Goal: Task Accomplishment & Management: Manage account settings

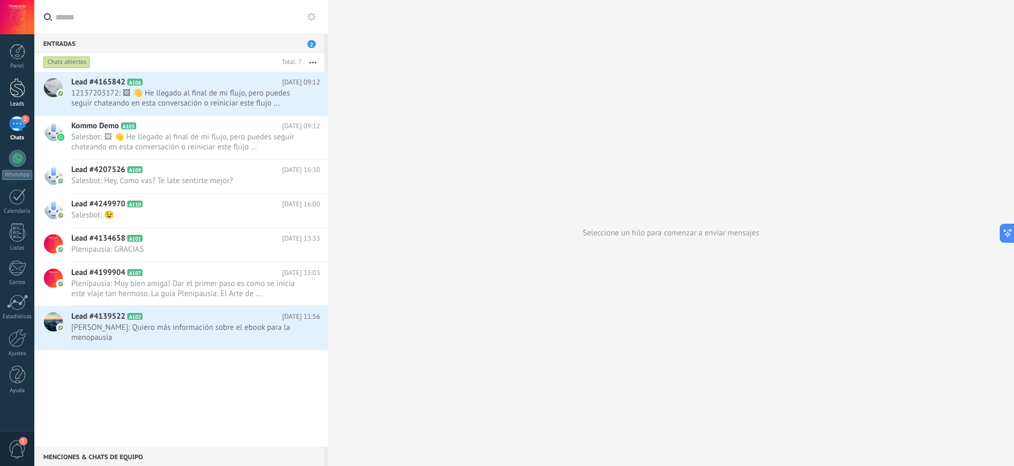
click at [15, 98] on link "Leads" at bounding box center [17, 93] width 34 height 30
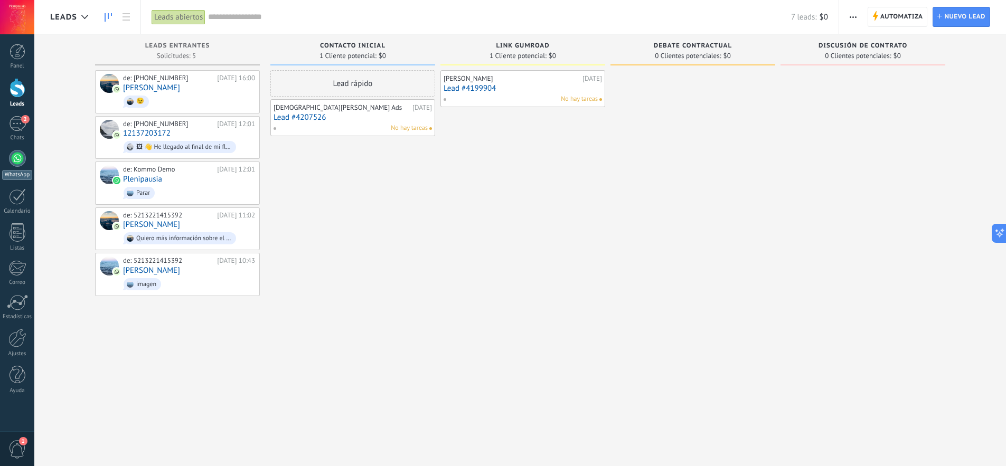
click at [20, 164] on div at bounding box center [17, 158] width 17 height 17
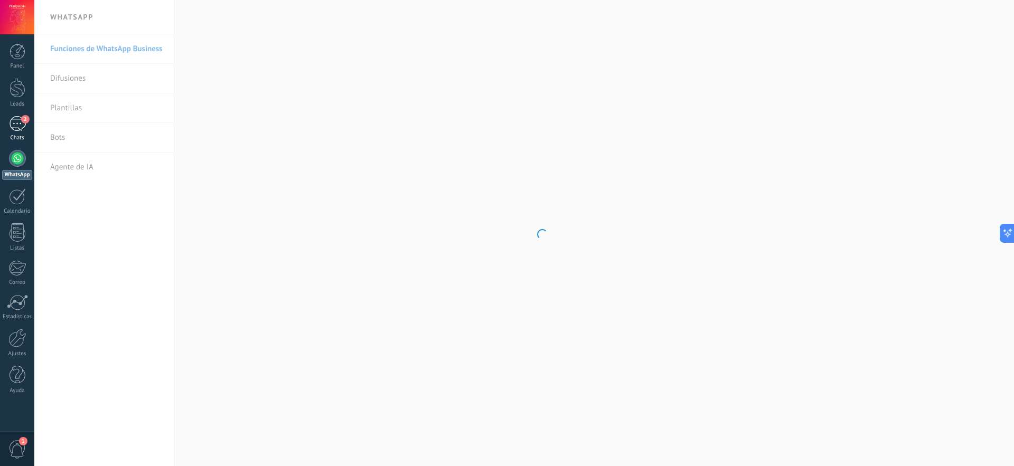
click at [19, 123] on div "2" at bounding box center [17, 123] width 17 height 15
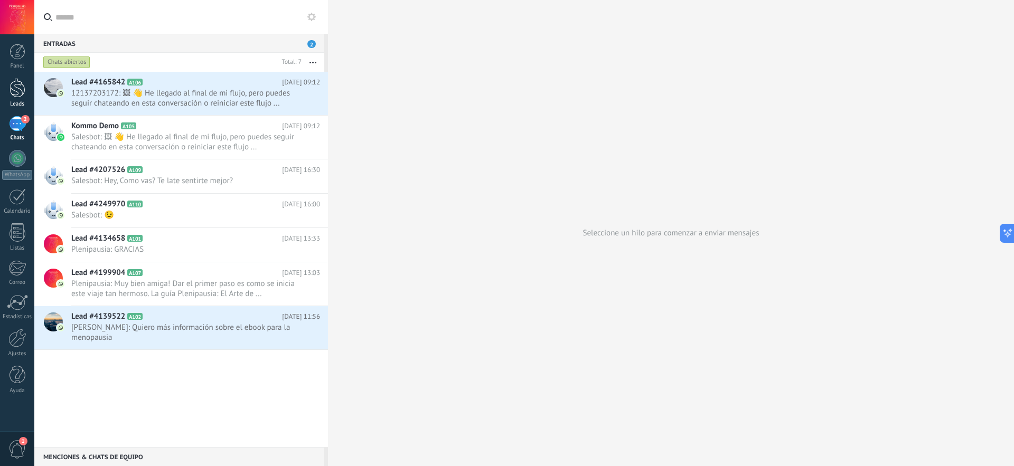
click at [16, 96] on div at bounding box center [18, 88] width 16 height 20
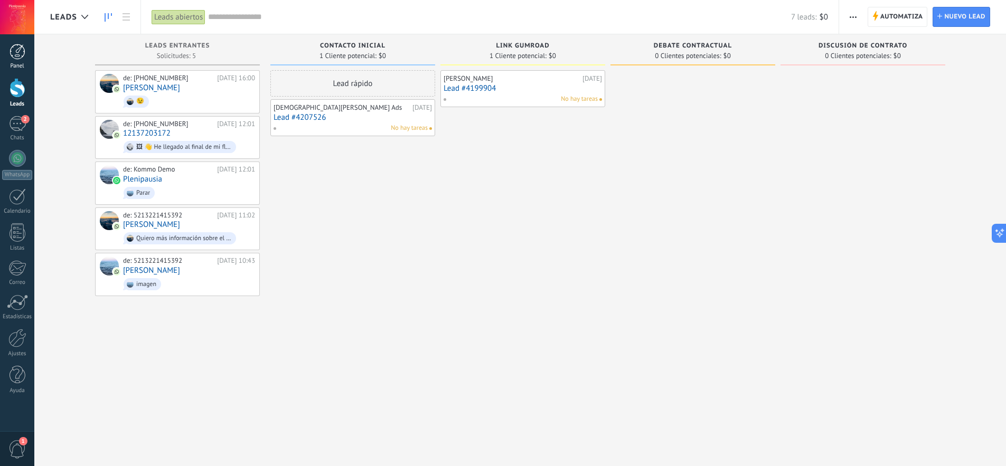
click at [20, 61] on link "Panel" at bounding box center [17, 57] width 34 height 26
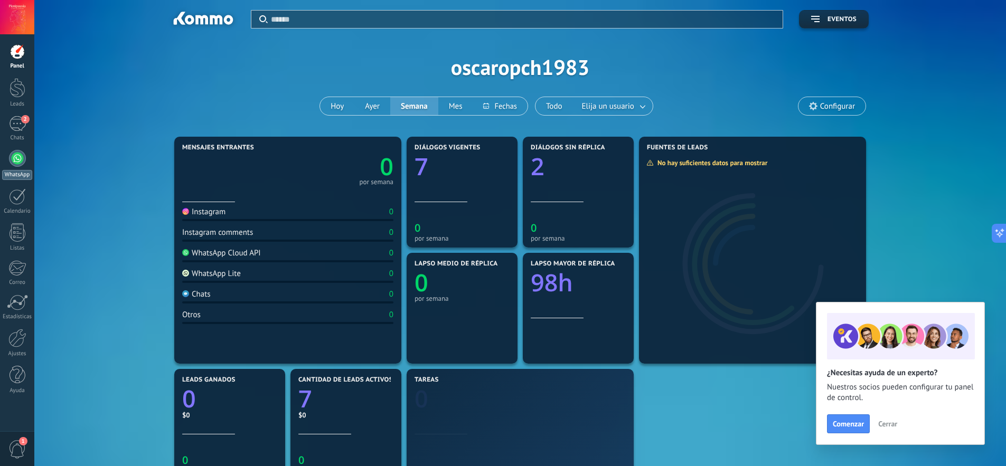
click at [15, 171] on div "WhatsApp" at bounding box center [17, 175] width 30 height 10
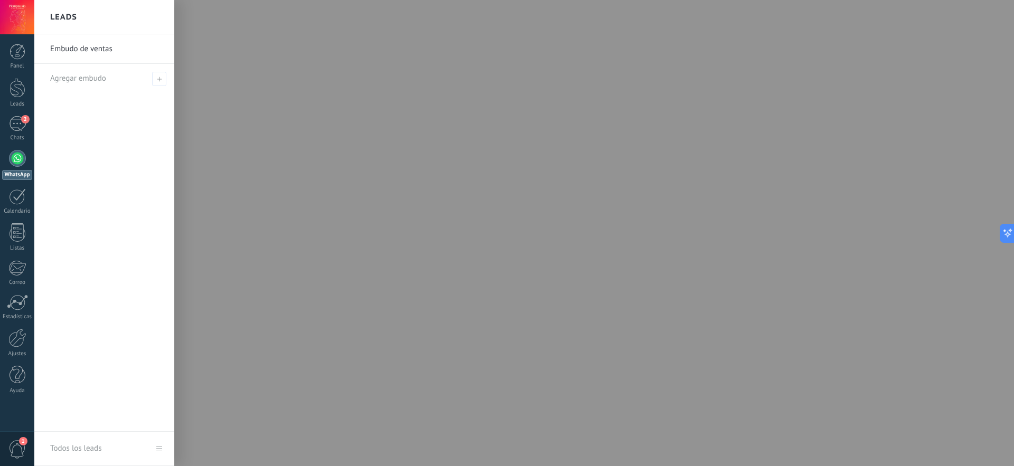
click at [91, 134] on body ".abccls-1,.abccls-2{fill-rule:evenodd}.abccls-2{fill:#fff} .abfcls-1{fill:none}…" at bounding box center [507, 233] width 1014 height 466
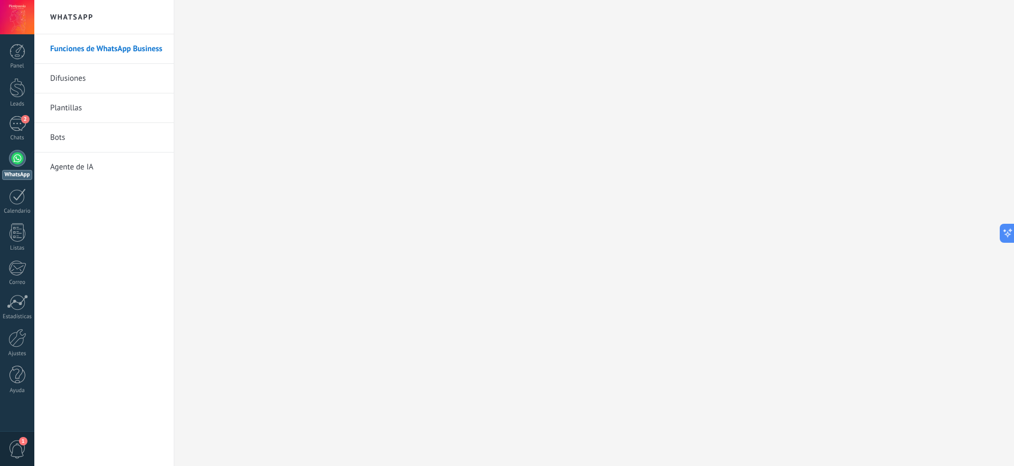
click at [71, 141] on link "Bots" at bounding box center [106, 138] width 113 height 30
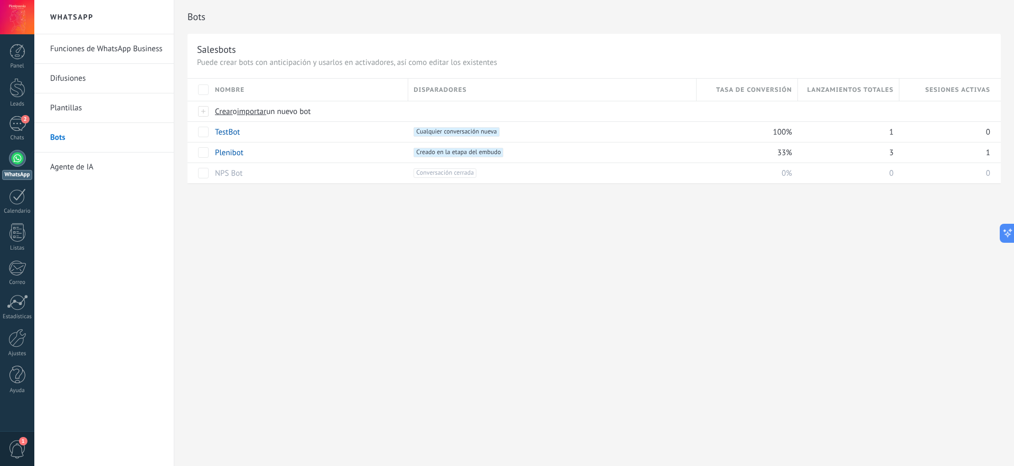
click at [125, 50] on link "Funciones de WhatsApp Business" at bounding box center [106, 49] width 113 height 30
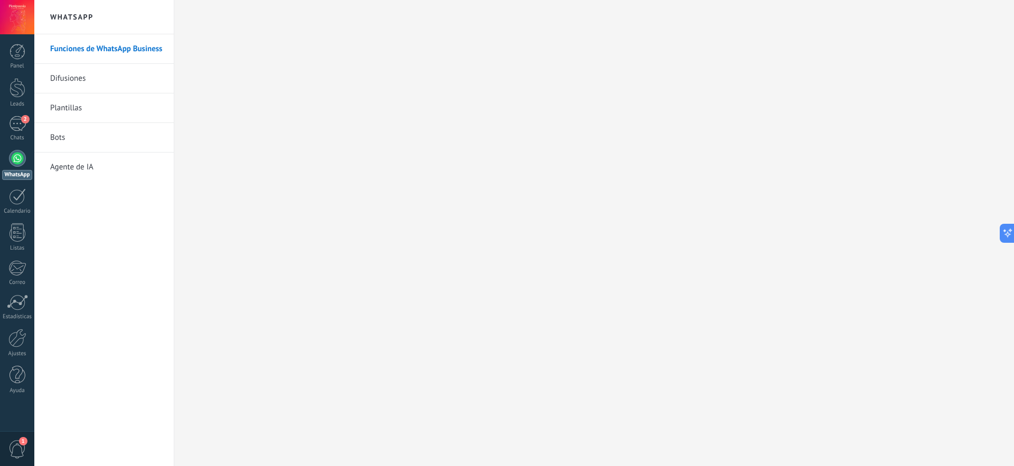
click at [107, 81] on link "Difusiones" at bounding box center [106, 79] width 113 height 30
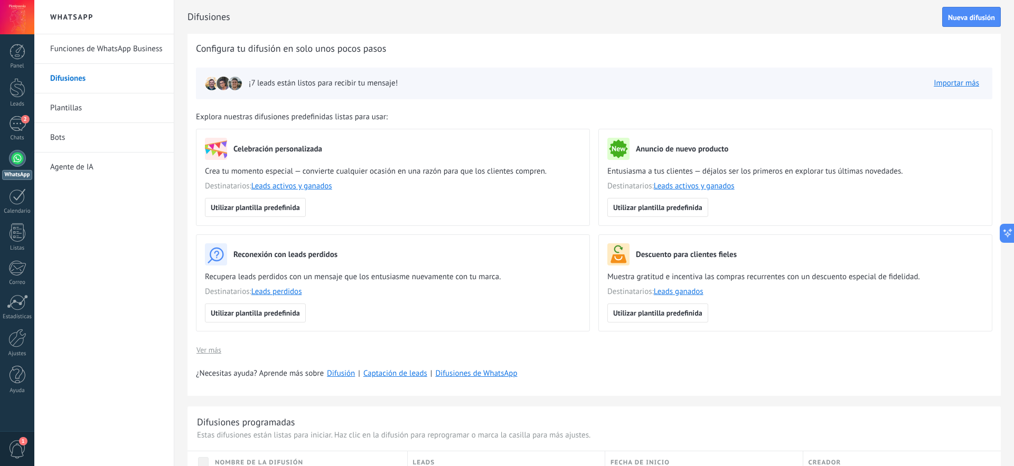
click at [123, 56] on link "Funciones de WhatsApp Business" at bounding box center [106, 49] width 113 height 30
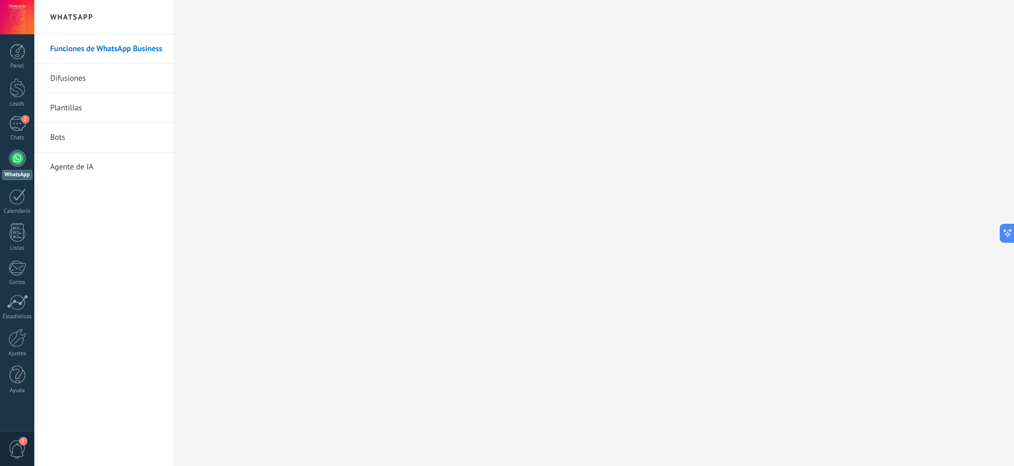
click at [89, 23] on h2 "WhatsApp" at bounding box center [104, 17] width 113 height 34
click at [84, 17] on h2 "WhatsApp" at bounding box center [104, 17] width 113 height 34
click at [83, 50] on link "Funciones de WhatsApp Business" at bounding box center [106, 49] width 113 height 30
click at [107, 83] on link "Difusiones" at bounding box center [106, 79] width 113 height 30
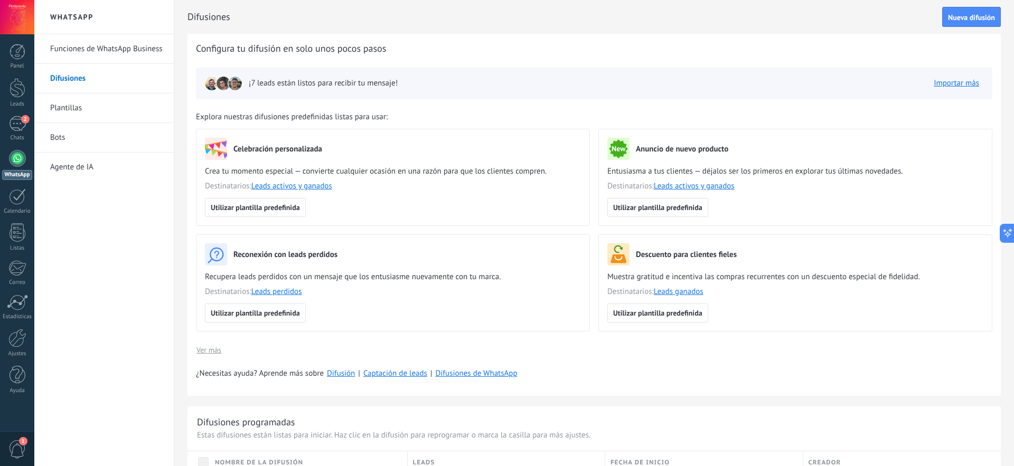
click at [94, 109] on link "Plantillas" at bounding box center [106, 109] width 113 height 30
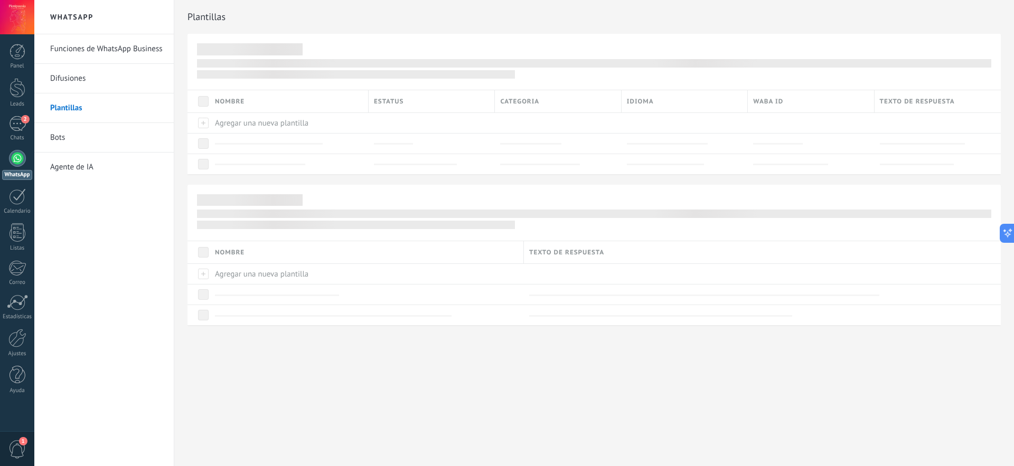
click at [88, 130] on link "Bots" at bounding box center [106, 138] width 113 height 30
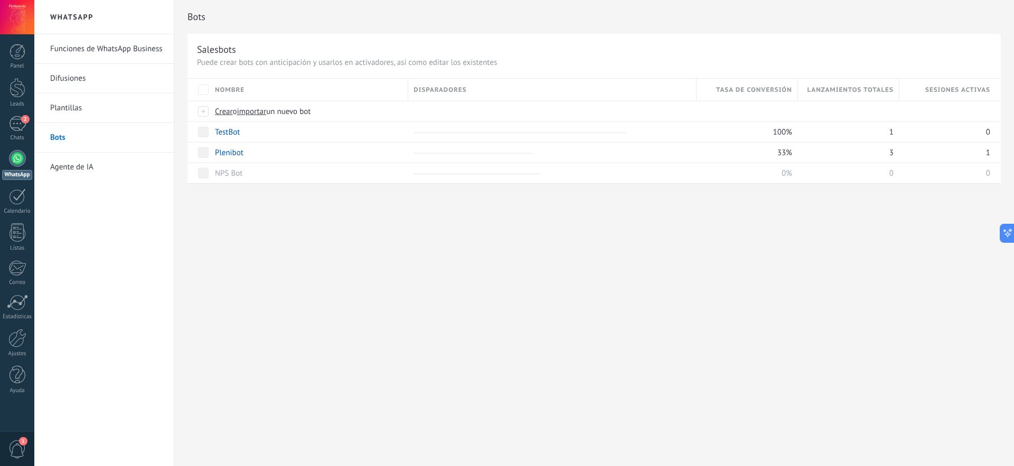
click at [99, 168] on link "Agente de IA" at bounding box center [106, 168] width 113 height 30
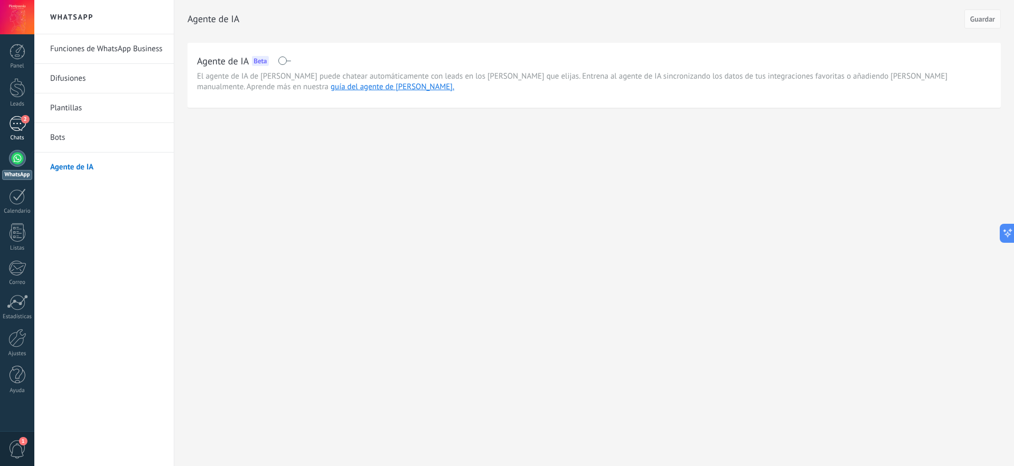
click at [12, 126] on div "2" at bounding box center [17, 123] width 17 height 15
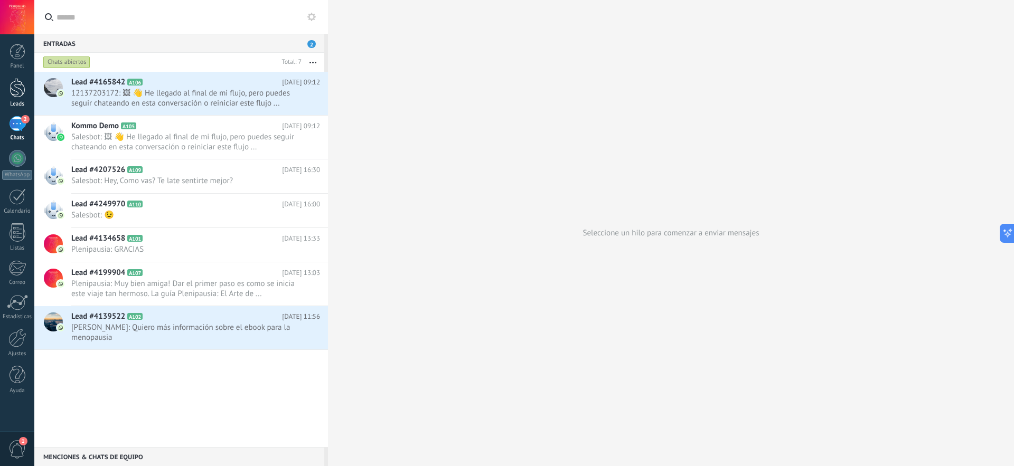
click at [16, 99] on link "Leads" at bounding box center [17, 93] width 34 height 30
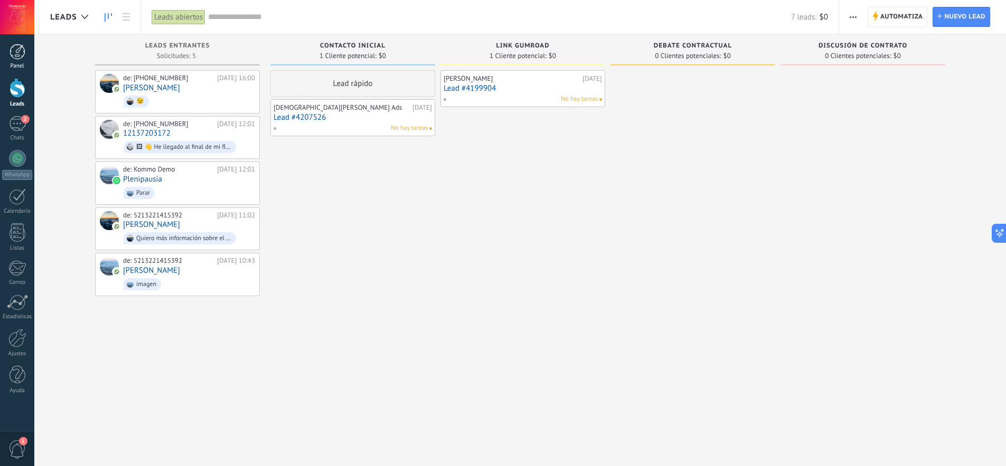
click at [18, 54] on div at bounding box center [18, 52] width 16 height 16
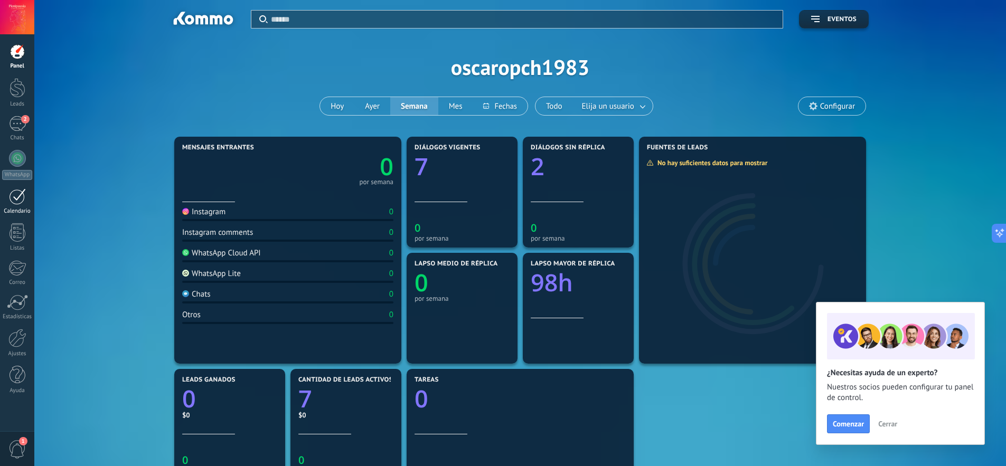
click at [18, 209] on div "Calendario" at bounding box center [17, 211] width 31 height 7
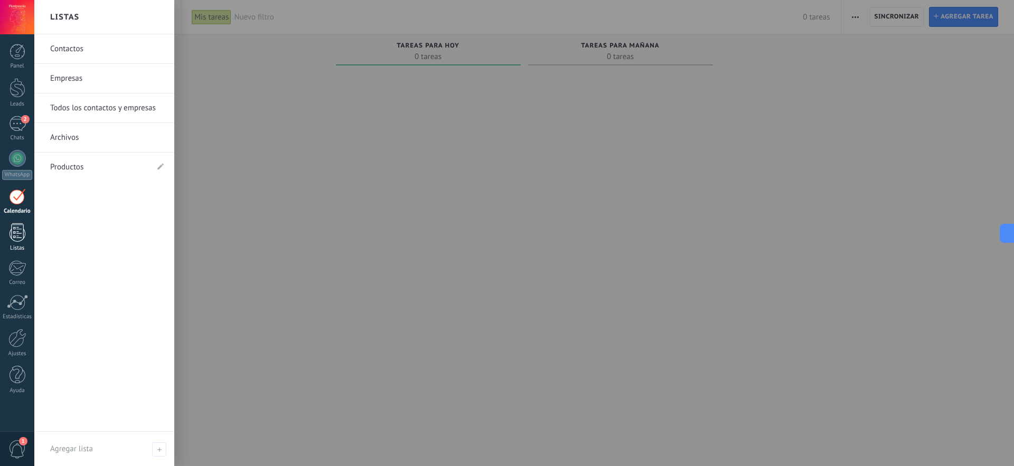
click at [21, 230] on div at bounding box center [18, 232] width 16 height 18
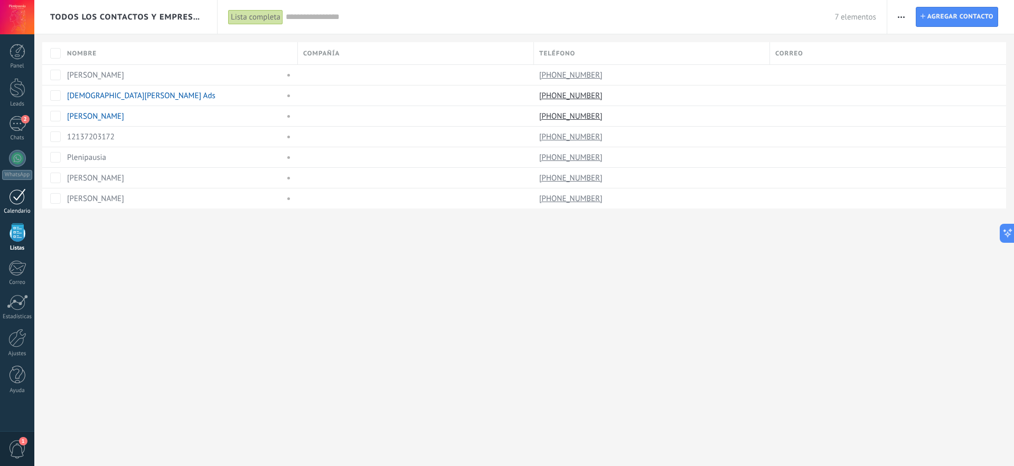
click at [18, 195] on div at bounding box center [17, 197] width 17 height 16
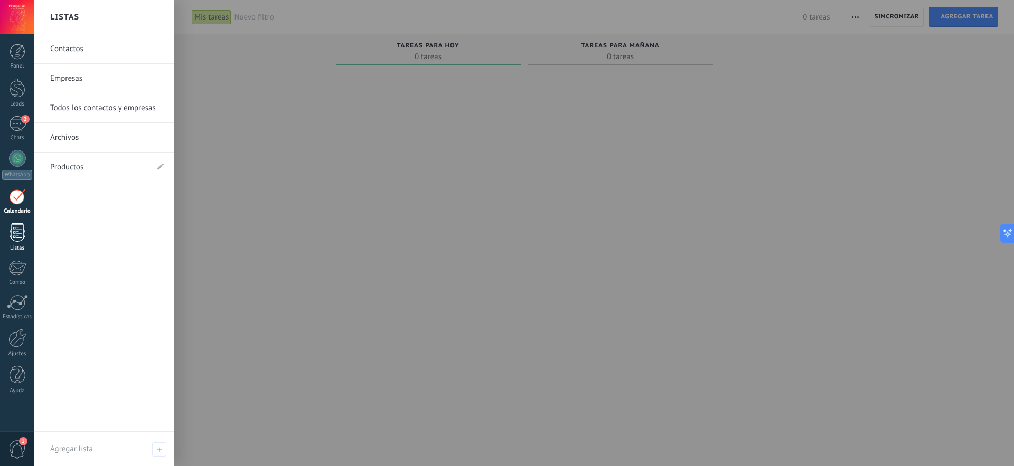
click at [12, 242] on link "Listas" at bounding box center [17, 237] width 34 height 29
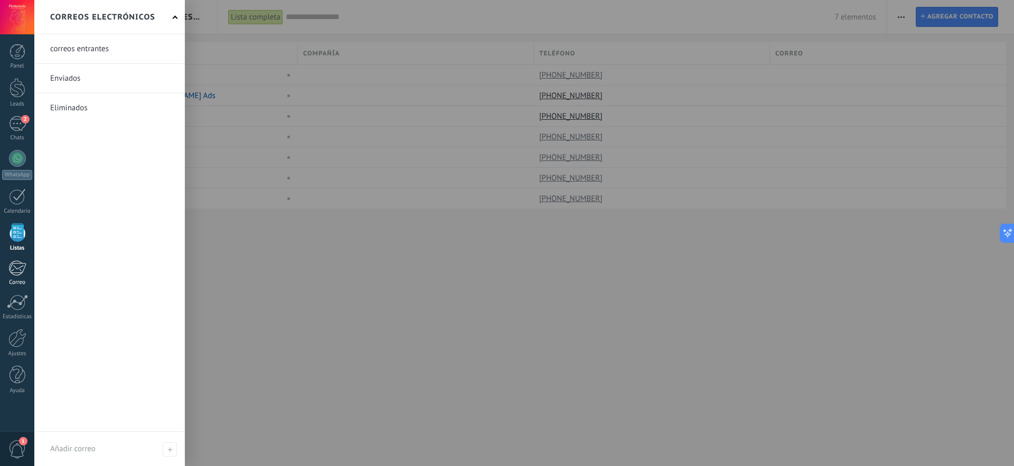
click at [17, 278] on link "Correo" at bounding box center [17, 273] width 34 height 26
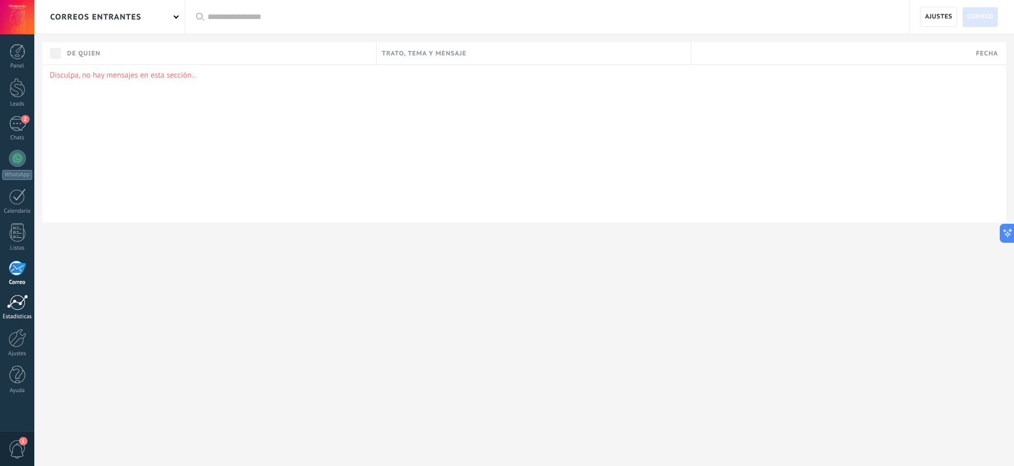
click at [16, 303] on div at bounding box center [17, 303] width 21 height 16
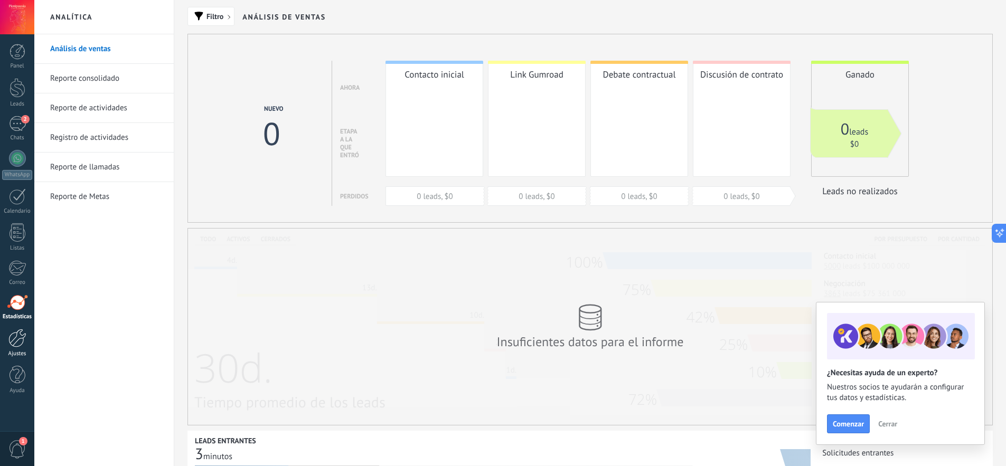
click at [14, 334] on div at bounding box center [17, 338] width 18 height 18
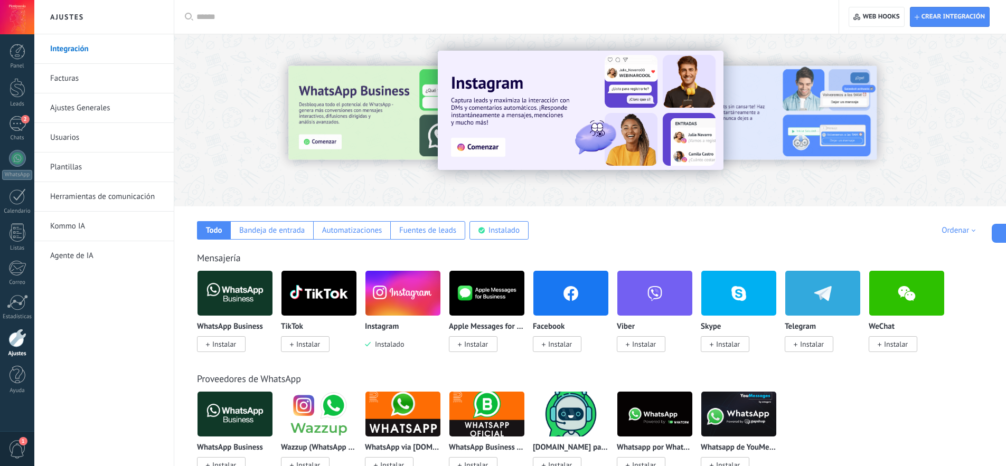
click at [137, 198] on link "Herramientas de comunicación" at bounding box center [106, 197] width 113 height 30
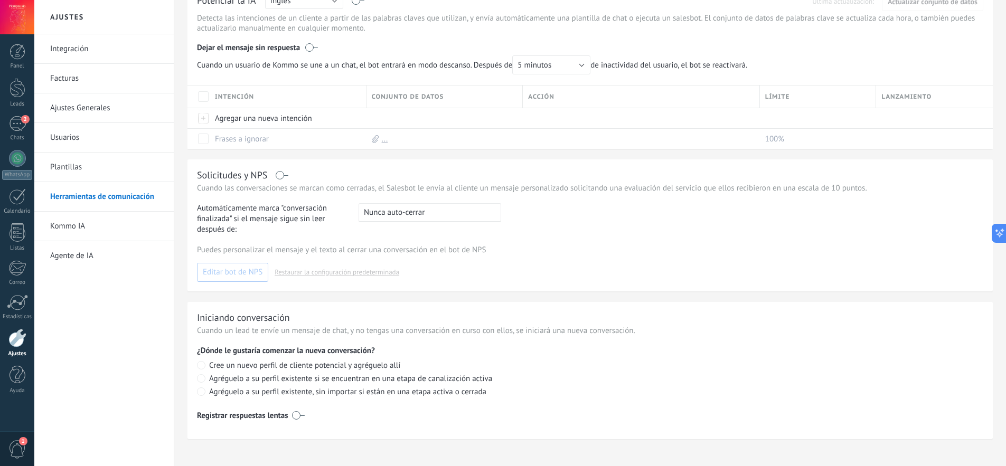
scroll to position [358, 0]
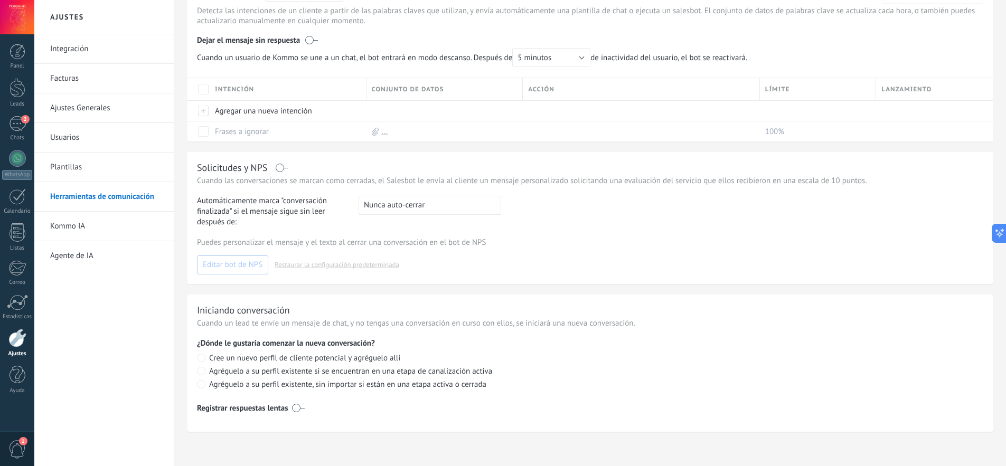
click at [76, 49] on link "Integración" at bounding box center [106, 49] width 113 height 30
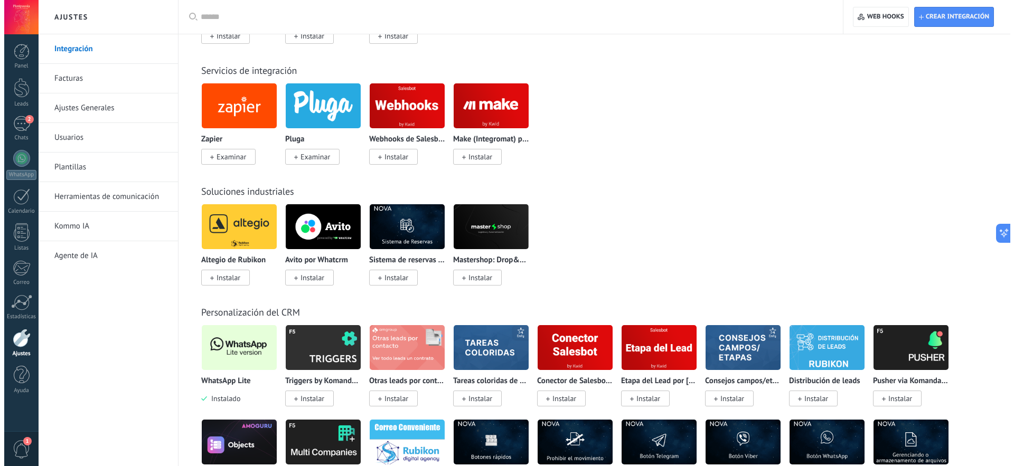
scroll to position [1877, 0]
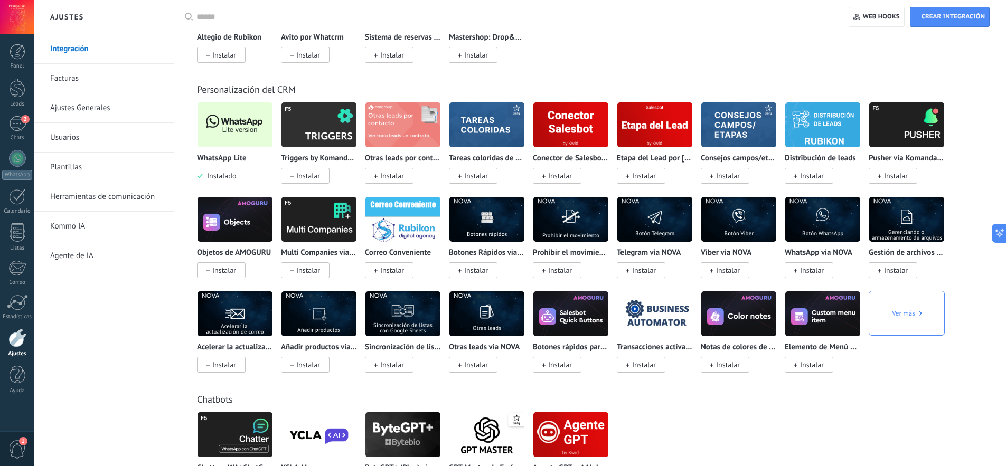
click at [250, 123] on img at bounding box center [235, 124] width 75 height 51
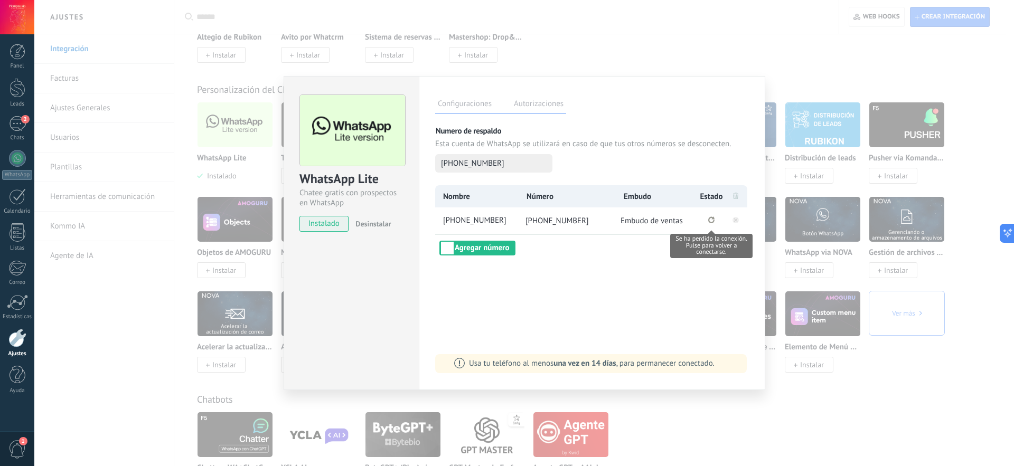
click at [714, 221] on icon "Se ha perdido la conexión. Pulse para volver a conectarse." at bounding box center [711, 220] width 6 height 7
click at [493, 217] on span "++5213221415392" at bounding box center [479, 221] width 77 height 11
click at [571, 220] on span "[PHONE_NUMBER]" at bounding box center [557, 221] width 63 height 10
click at [627, 261] on div "Configuraciones Autorizaciones Esta pestaña registra a los usuarios que han con…" at bounding box center [592, 233] width 347 height 314
click at [494, 223] on span "++5213221415392" at bounding box center [479, 221] width 77 height 11
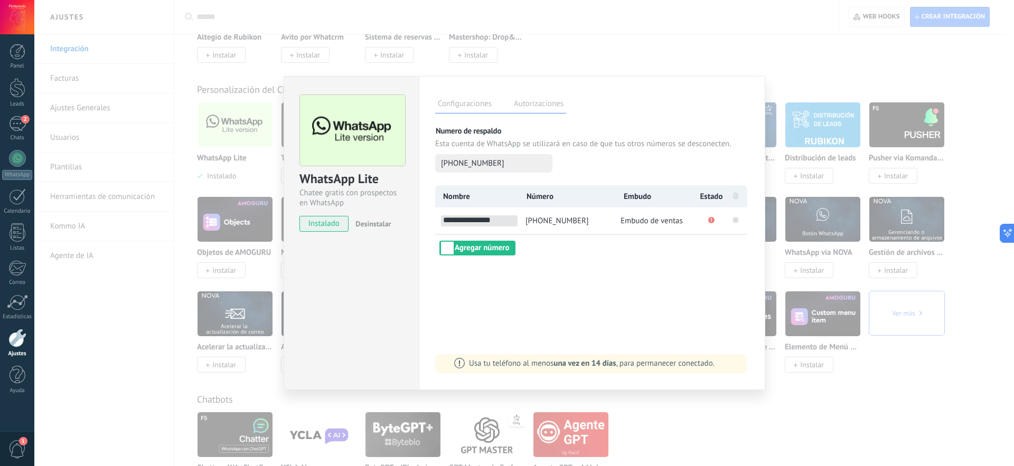
click at [737, 218] on rect at bounding box center [736, 220] width 6 height 6
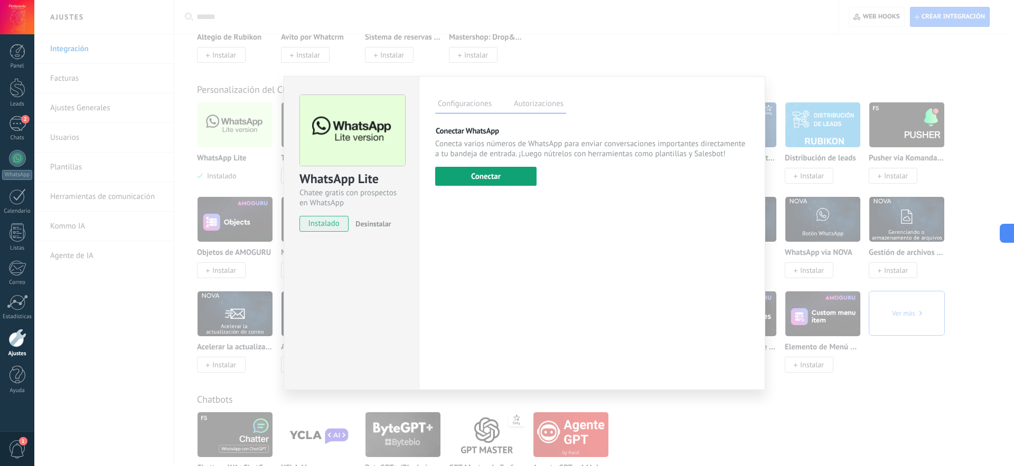
click at [451, 183] on button "Conectar" at bounding box center [485, 176] width 101 height 19
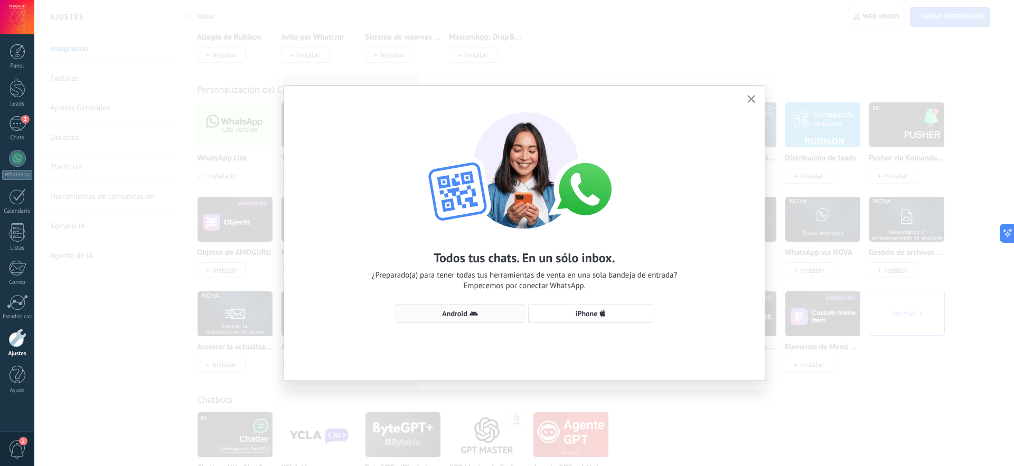
click at [496, 314] on span "Android" at bounding box center [459, 314] width 117 height 8
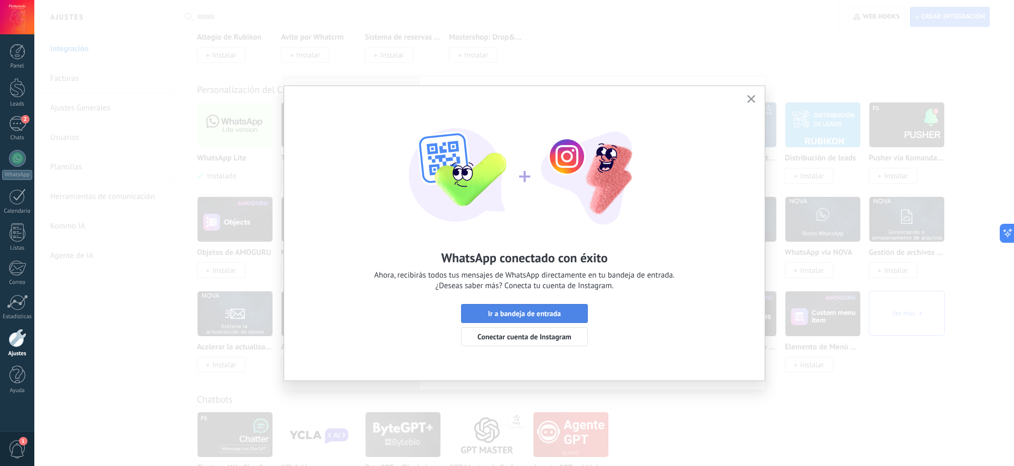
click at [560, 314] on span "Ir a bandeja de entrada" at bounding box center [524, 313] width 73 height 7
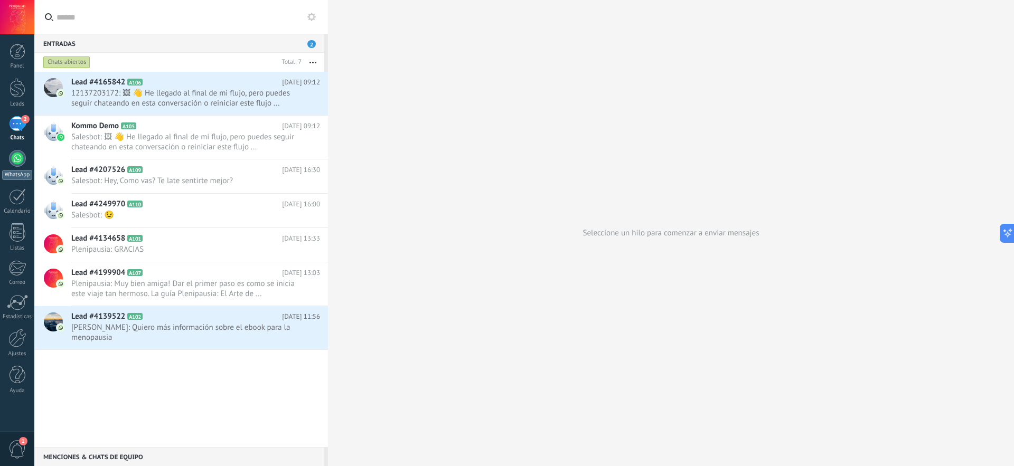
click at [17, 176] on div "WhatsApp" at bounding box center [17, 175] width 30 height 10
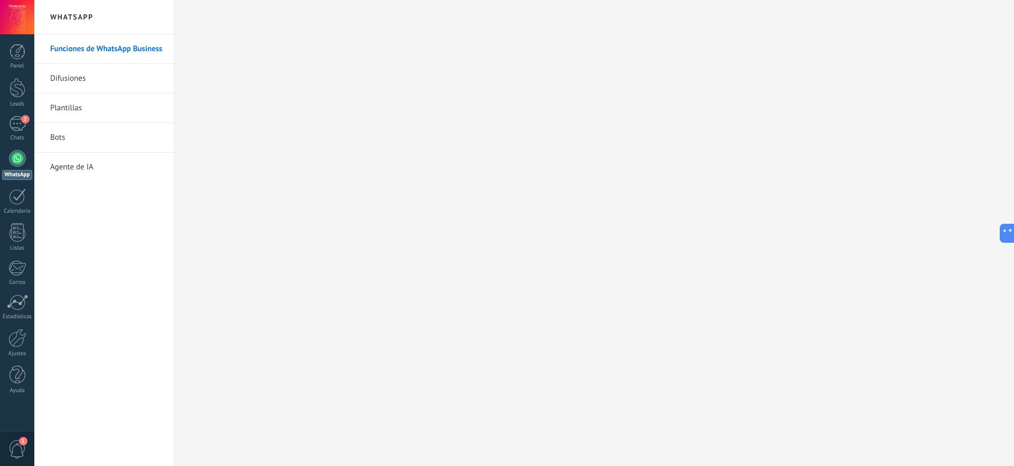
click at [77, 139] on link "Bots" at bounding box center [106, 138] width 113 height 30
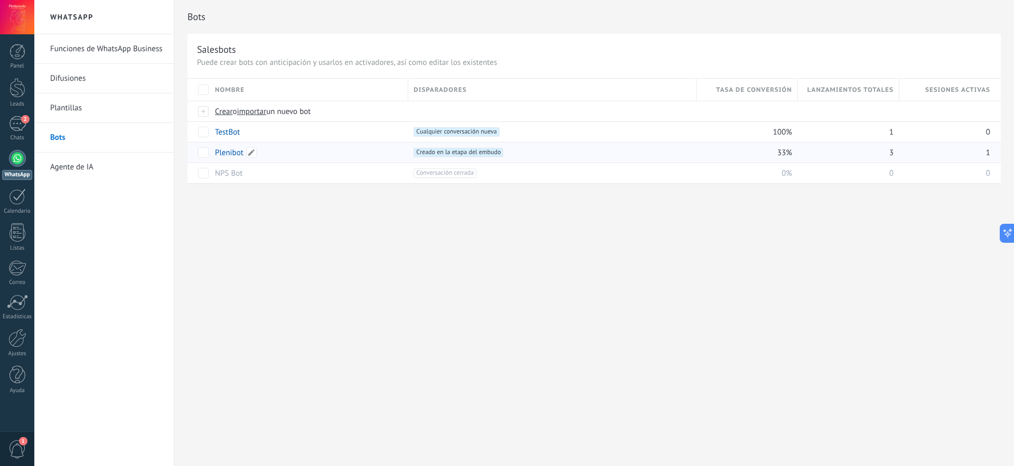
click at [231, 152] on link "Plenibot" at bounding box center [229, 153] width 29 height 10
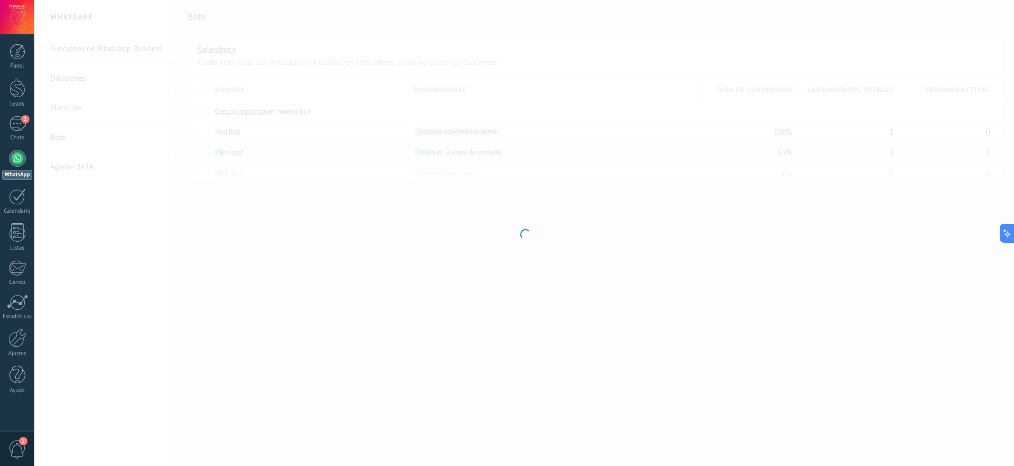
type input "********"
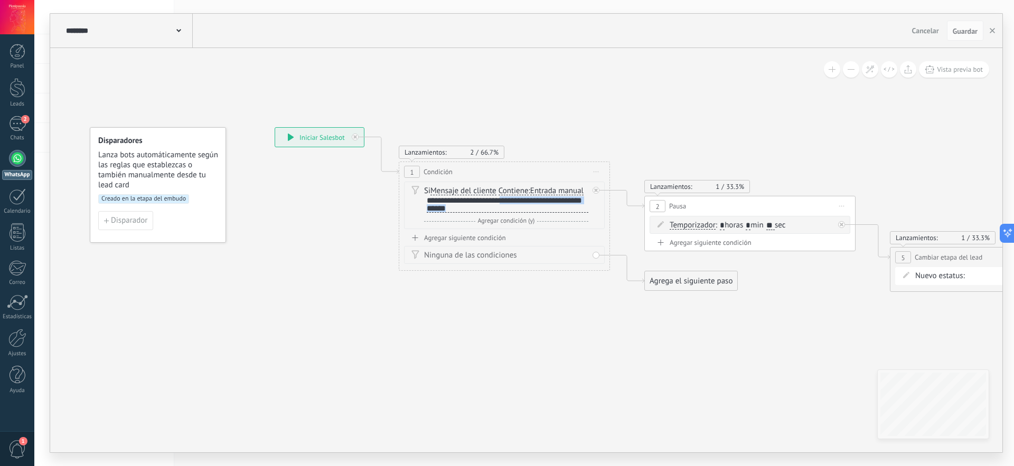
scroll to position [1, 0]
drag, startPoint x: 511, startPoint y: 200, endPoint x: 520, endPoint y: 209, distance: 13.1
click at [520, 209] on div "**********" at bounding box center [508, 205] width 162 height 16
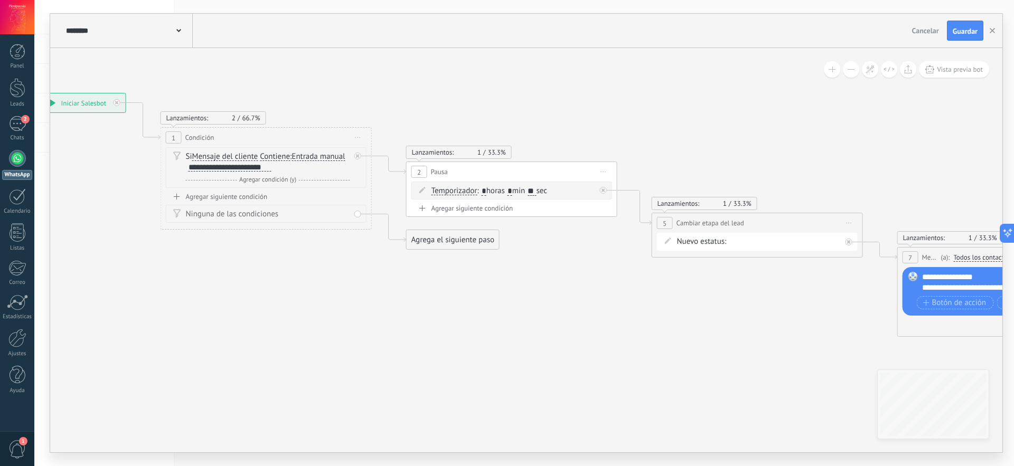
drag, startPoint x: 563, startPoint y: 304, endPoint x: 373, endPoint y: 297, distance: 190.3
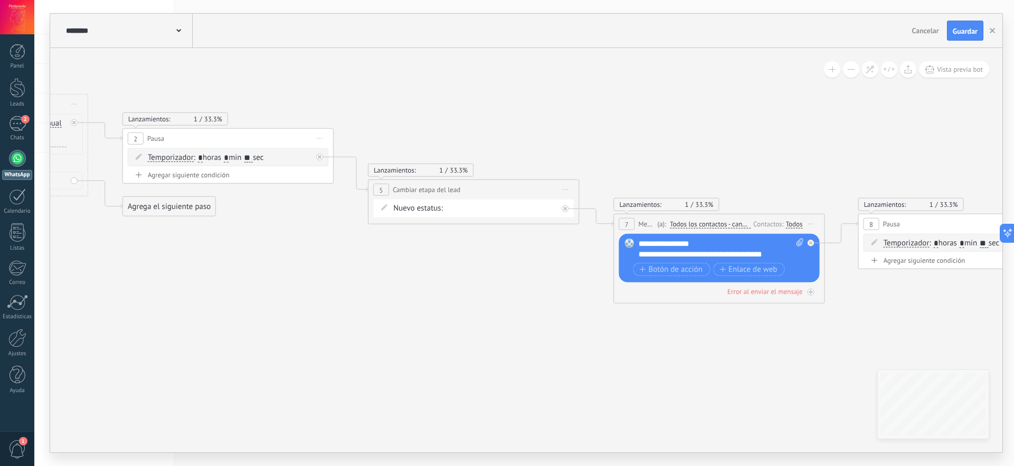
drag, startPoint x: 638, startPoint y: 323, endPoint x: 326, endPoint y: 282, distance: 314.9
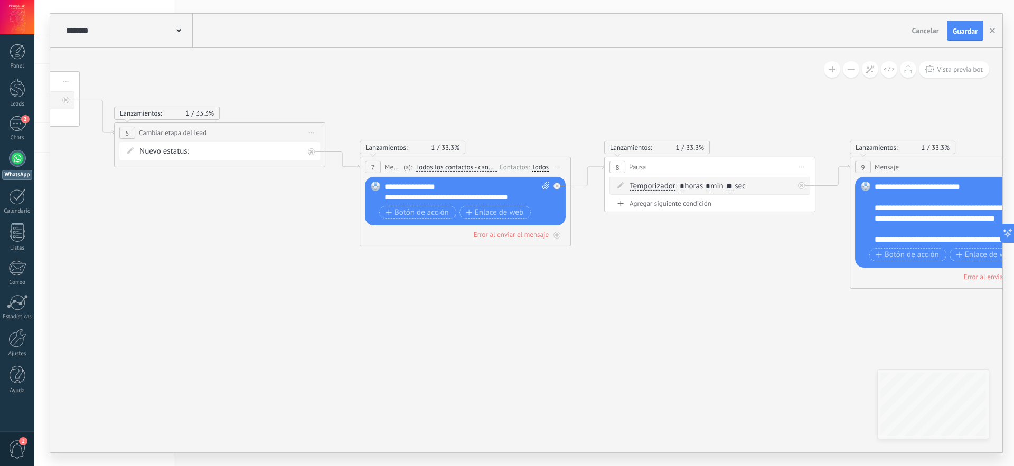
drag, startPoint x: 563, startPoint y: 359, endPoint x: 338, endPoint y: 310, distance: 230.3
drag, startPoint x: 513, startPoint y: 198, endPoint x: 421, endPoint y: 195, distance: 92.0
click at [421, 195] on div "**********" at bounding box center [467, 192] width 165 height 21
click at [445, 185] on div "**********" at bounding box center [467, 192] width 165 height 21
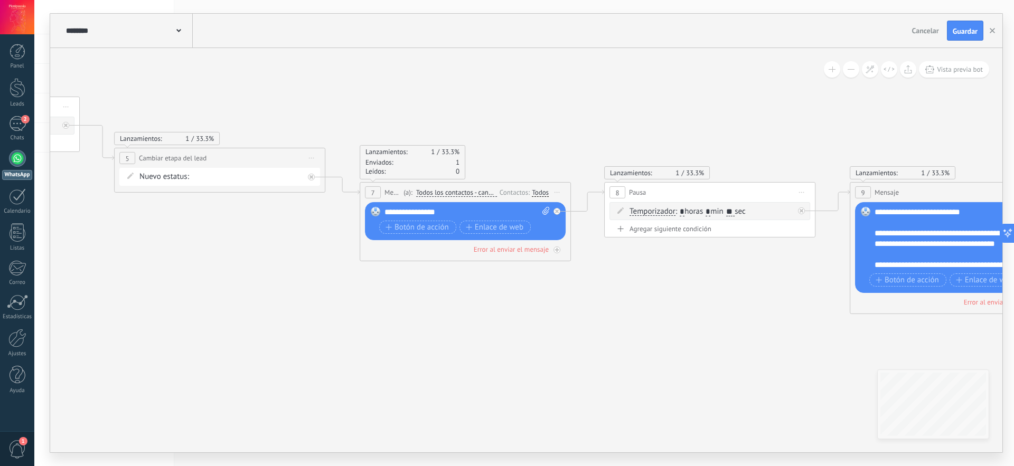
click at [672, 230] on div "Agregar siguiente condición" at bounding box center [710, 229] width 201 height 9
click at [801, 232] on div "Hasta recibir mensaje Hasta recibir mensaje Excepto horas laborales Hasta que s…" at bounding box center [710, 234] width 201 height 18
drag, startPoint x: 914, startPoint y: 329, endPoint x: 749, endPoint y: 339, distance: 165.7
click at [749, 339] on div "Agrega el siguiente paso" at bounding box center [744, 334] width 92 height 17
click at [740, 234] on div "Hasta recibir mensaje Hasta recibir mensaje Excepto horas laborales Hasta que s…" at bounding box center [712, 234] width 164 height 11
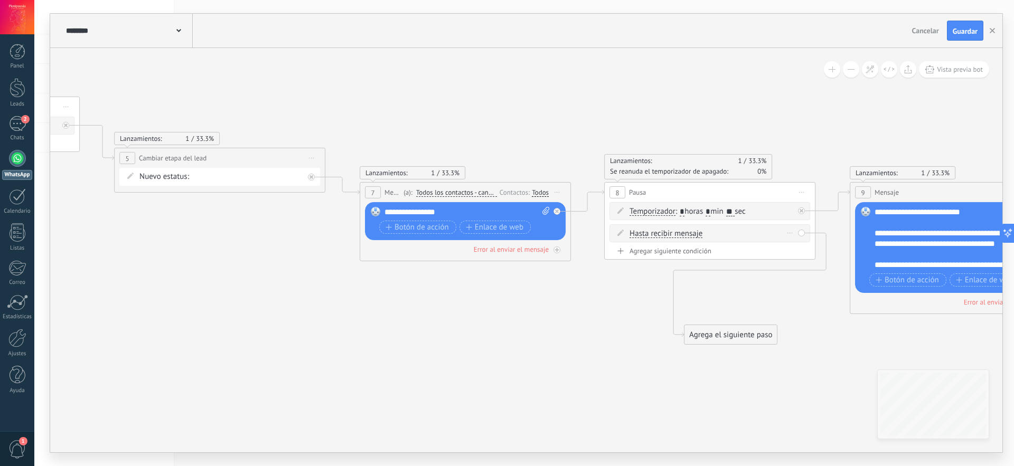
click at [794, 231] on div "Borrar" at bounding box center [790, 233] width 12 height 15
drag, startPoint x: 802, startPoint y: 252, endPoint x: 793, endPoint y: 237, distance: 17.8
click at [801, 251] on div "Agregar siguiente condición" at bounding box center [710, 251] width 201 height 9
click at [790, 231] on div "Borrar" at bounding box center [790, 233] width 12 height 15
click at [794, 249] on icon at bounding box center [794, 248] width 5 height 6
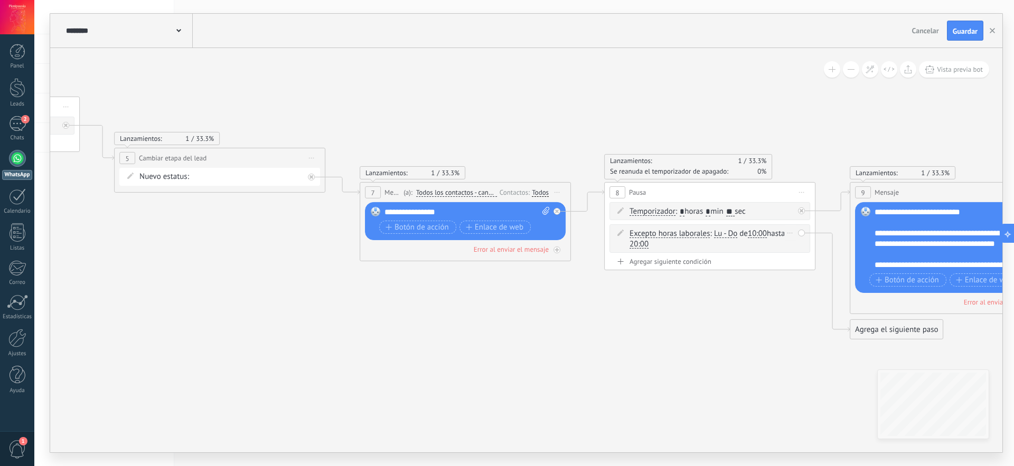
click at [790, 232] on div "Borrar" at bounding box center [790, 233] width 12 height 15
click at [790, 250] on div "Borrar" at bounding box center [806, 248] width 47 height 18
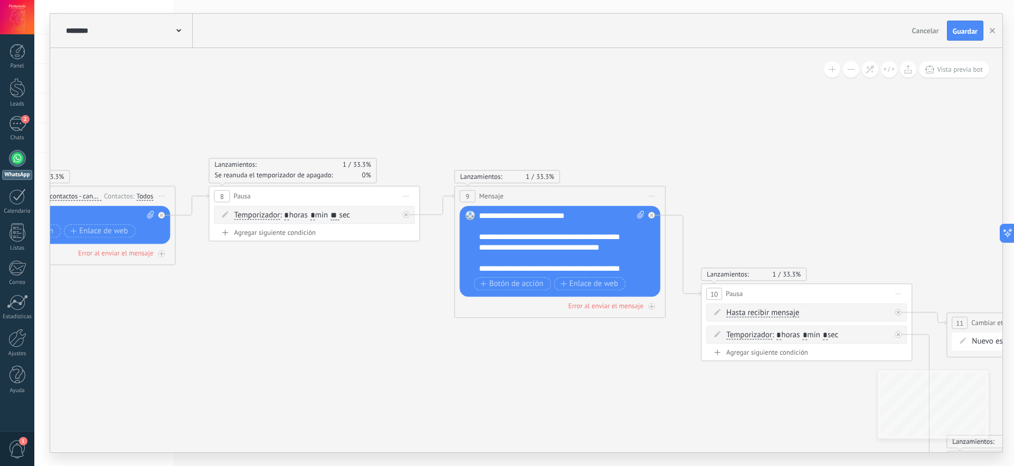
drag, startPoint x: 849, startPoint y: 335, endPoint x: 454, endPoint y: 339, distance: 395.7
click at [454, 339] on icon at bounding box center [763, 328] width 3848 height 1121
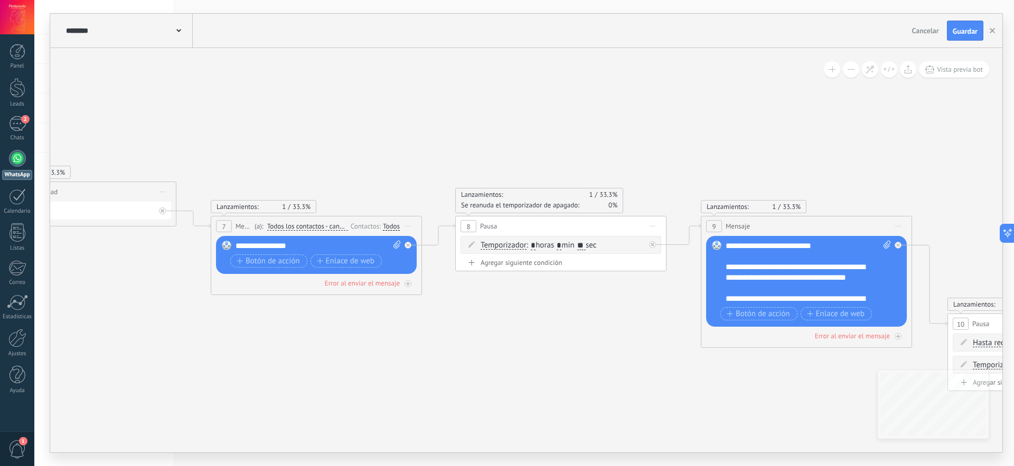
drag, startPoint x: 236, startPoint y: 314, endPoint x: 481, endPoint y: 343, distance: 247.4
click at [481, 343] on icon at bounding box center [1010, 358] width 3848 height 1121
click at [250, 247] on div "**********" at bounding box center [318, 246] width 165 height 11
click at [725, 247] on div "Reemplazar Quitar Convertir a mensaje de voz Arrastre la imagen aquí para adjun…" at bounding box center [806, 281] width 201 height 91
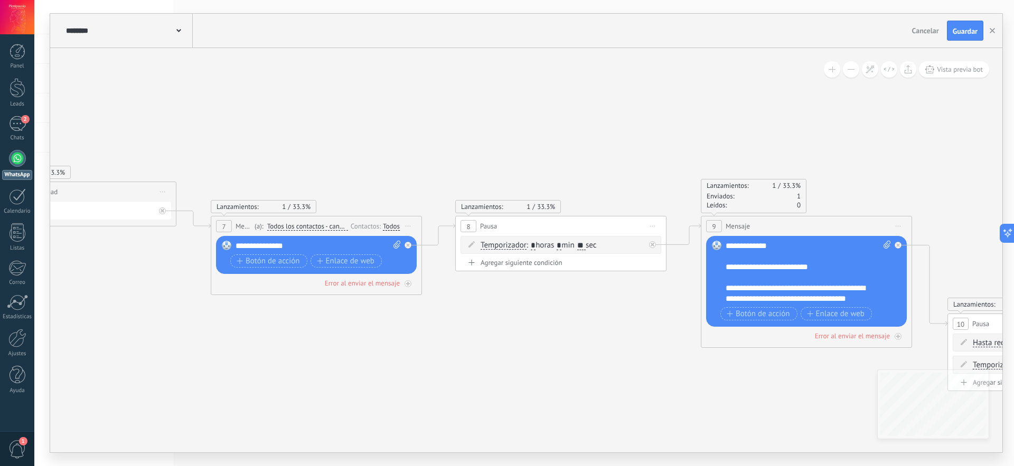
click at [778, 246] on div "**********" at bounding box center [808, 272] width 165 height 63
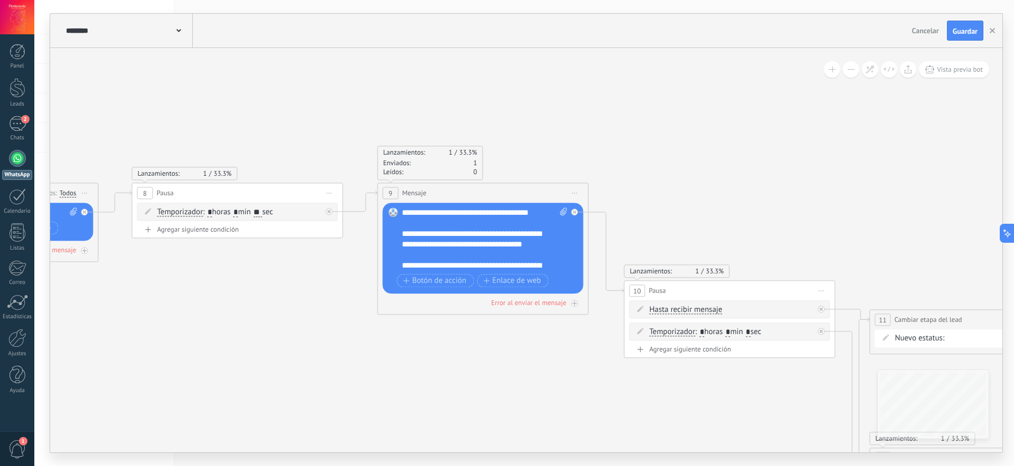
drag, startPoint x: 783, startPoint y: 390, endPoint x: 459, endPoint y: 357, distance: 325.5
click at [459, 357] on icon at bounding box center [686, 324] width 3848 height 1121
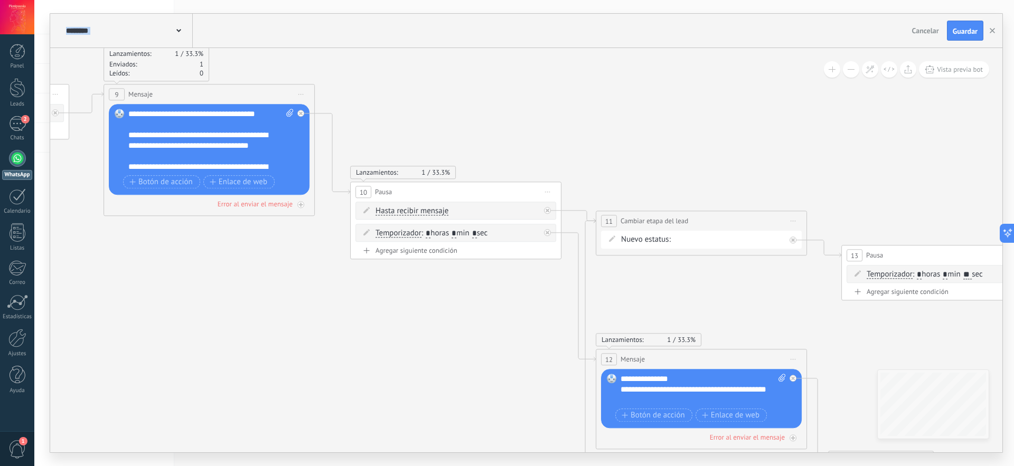
drag, startPoint x: 772, startPoint y: 410, endPoint x: 484, endPoint y: 269, distance: 320.6
click at [484, 269] on icon at bounding box center [412, 226] width 3848 height 1121
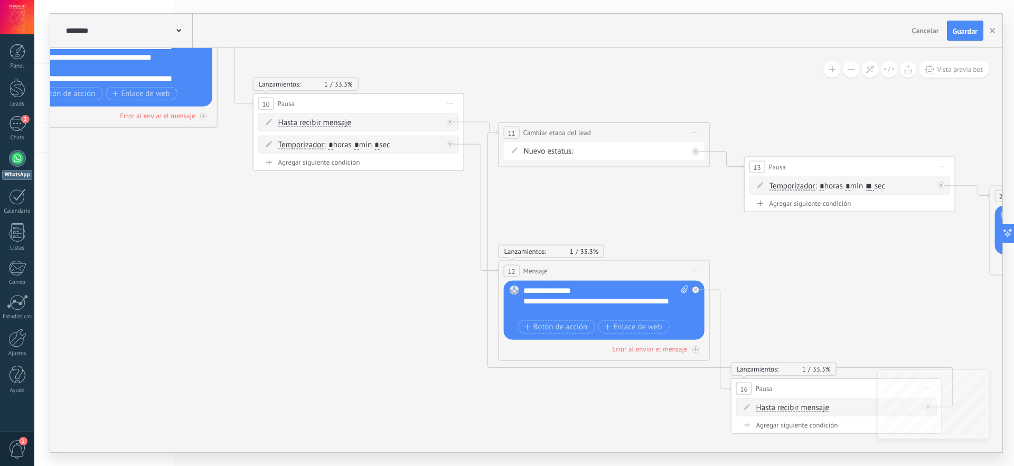
drag, startPoint x: 454, startPoint y: 326, endPoint x: 425, endPoint y: 312, distance: 31.9
click at [425, 312] on icon at bounding box center [315, 137] width 3848 height 1121
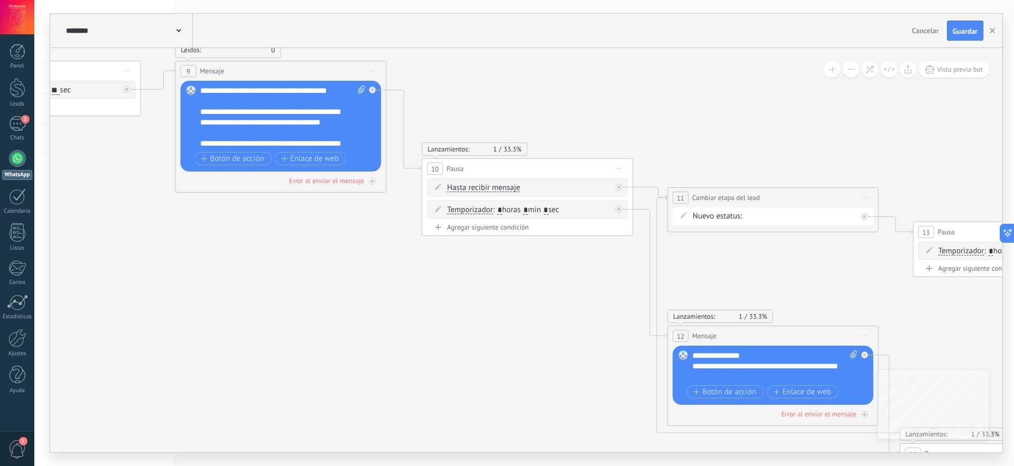
drag, startPoint x: 385, startPoint y: 240, endPoint x: 430, endPoint y: 293, distance: 69.7
click at [430, 293] on icon at bounding box center [484, 202] width 3848 height 1121
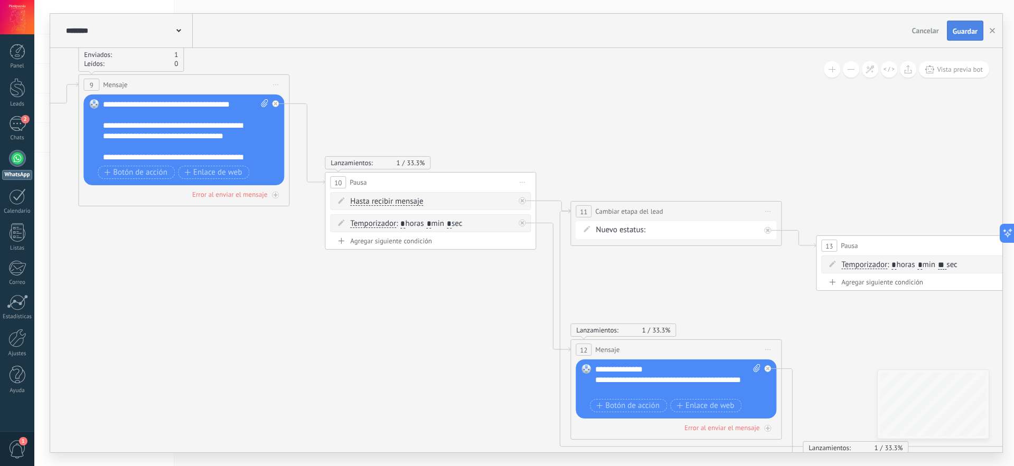
click at [958, 29] on span "Guardar" at bounding box center [965, 30] width 25 height 7
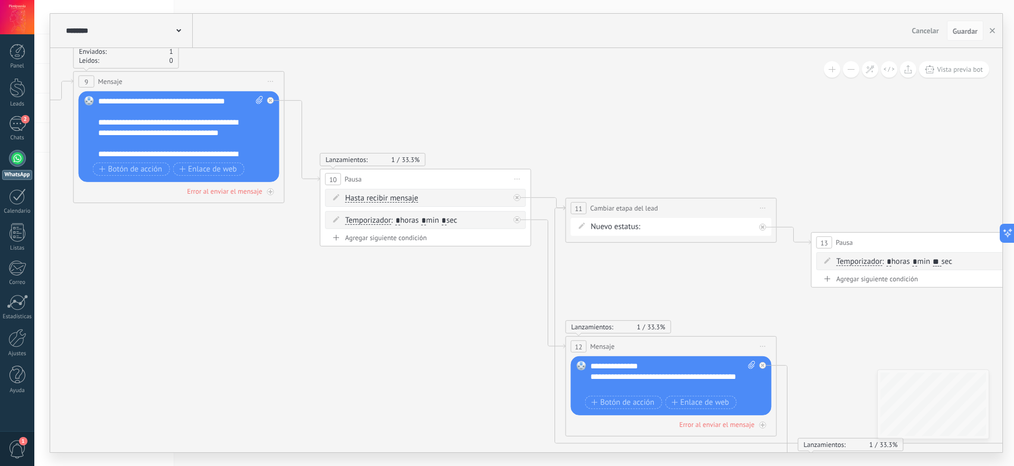
drag, startPoint x: 876, startPoint y: 189, endPoint x: 554, endPoint y: 44, distance: 353.0
click at [558, 45] on div "**********" at bounding box center [526, 233] width 952 height 439
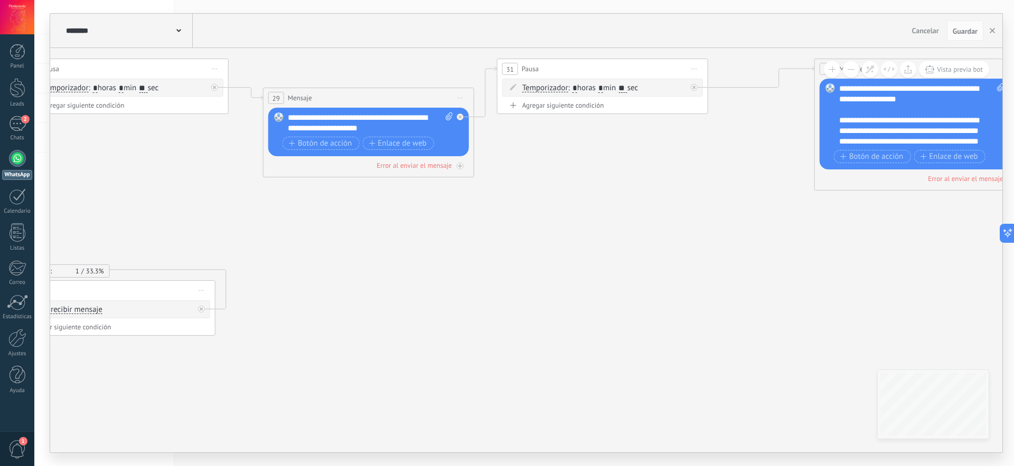
drag, startPoint x: 709, startPoint y: 242, endPoint x: 313, endPoint y: 237, distance: 396.2
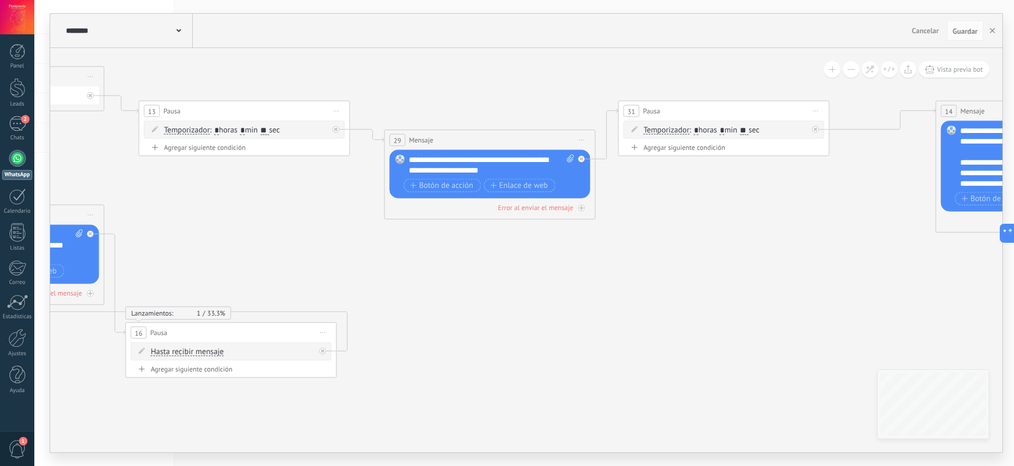
drag, startPoint x: 730, startPoint y: 259, endPoint x: 863, endPoint y: 301, distance: 139.7
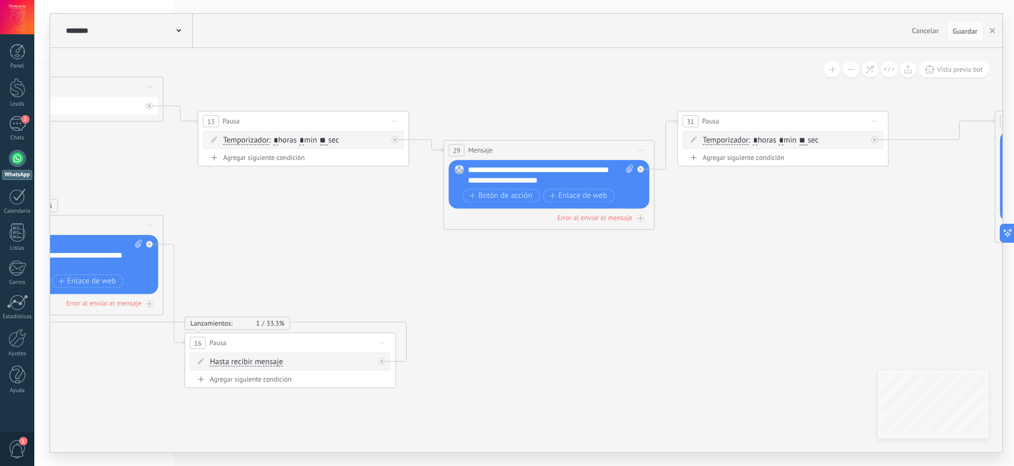
drag, startPoint x: 514, startPoint y: 265, endPoint x: 254, endPoint y: 214, distance: 265.3
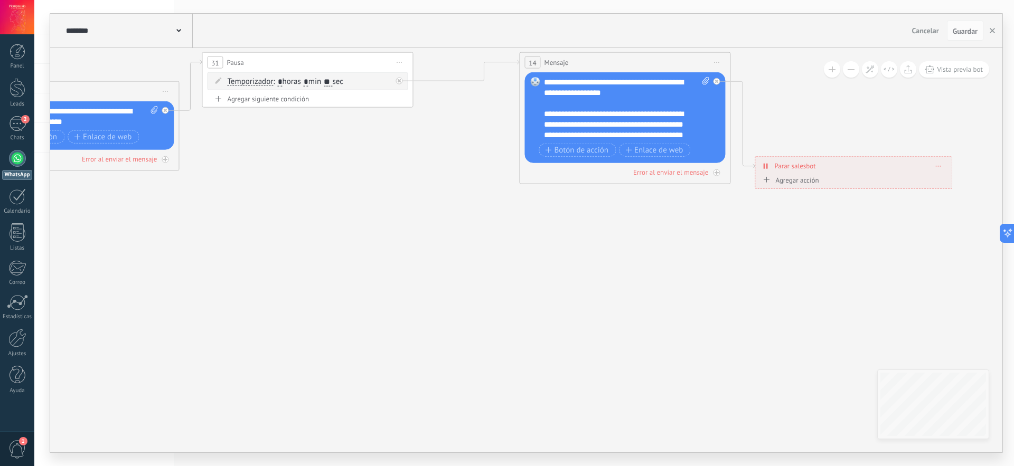
drag, startPoint x: 780, startPoint y: 270, endPoint x: 195, endPoint y: 204, distance: 589.0
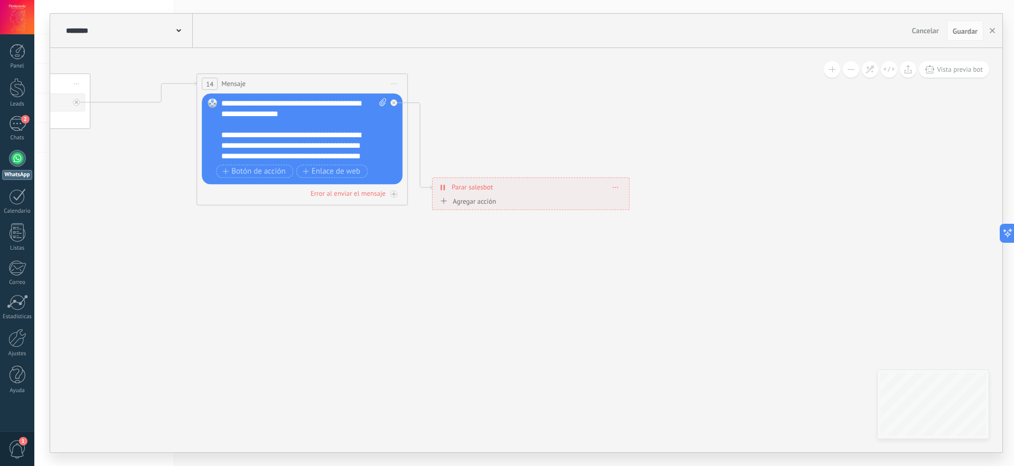
drag, startPoint x: 751, startPoint y: 263, endPoint x: 535, endPoint y: 291, distance: 218.5
click at [962, 33] on span "Guardar" at bounding box center [965, 30] width 25 height 7
click at [965, 28] on span "Guardar" at bounding box center [965, 30] width 25 height 7
click at [965, 29] on span "Guardar" at bounding box center [965, 30] width 25 height 7
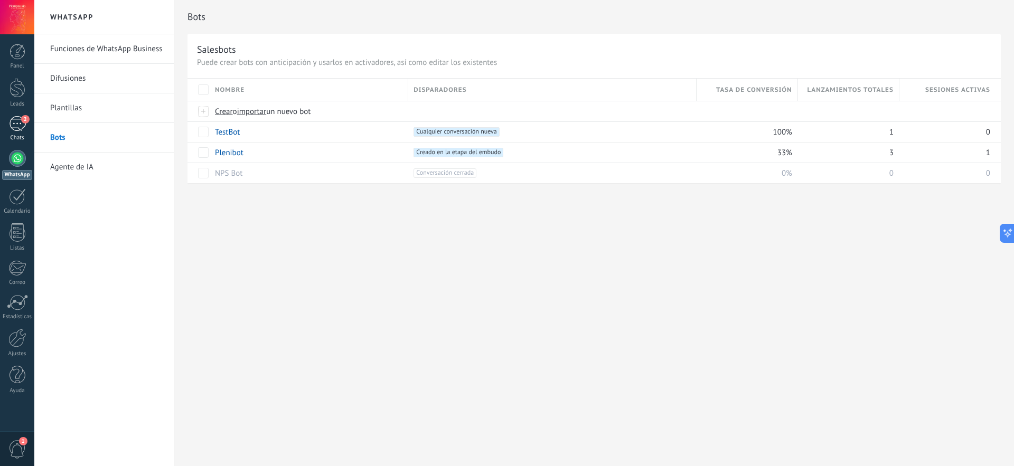
click at [20, 123] on div "2" at bounding box center [17, 123] width 17 height 15
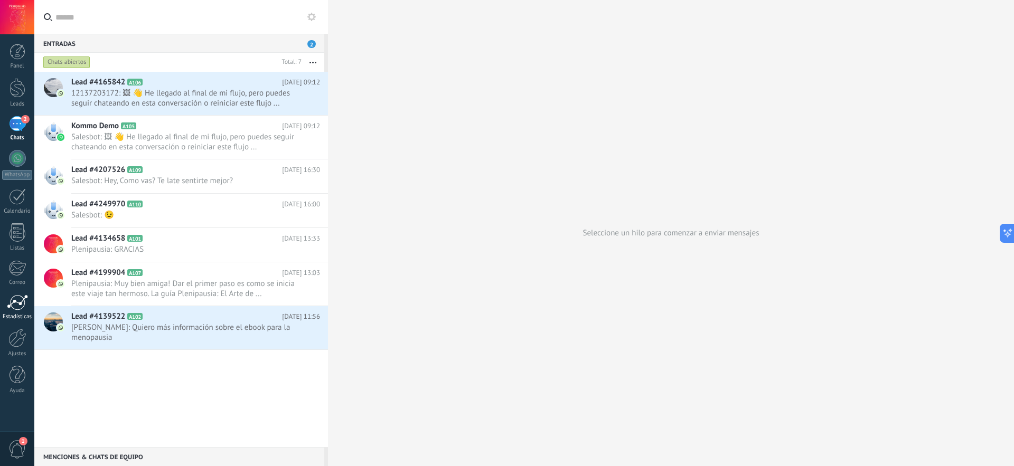
click at [13, 310] on div at bounding box center [17, 303] width 21 height 16
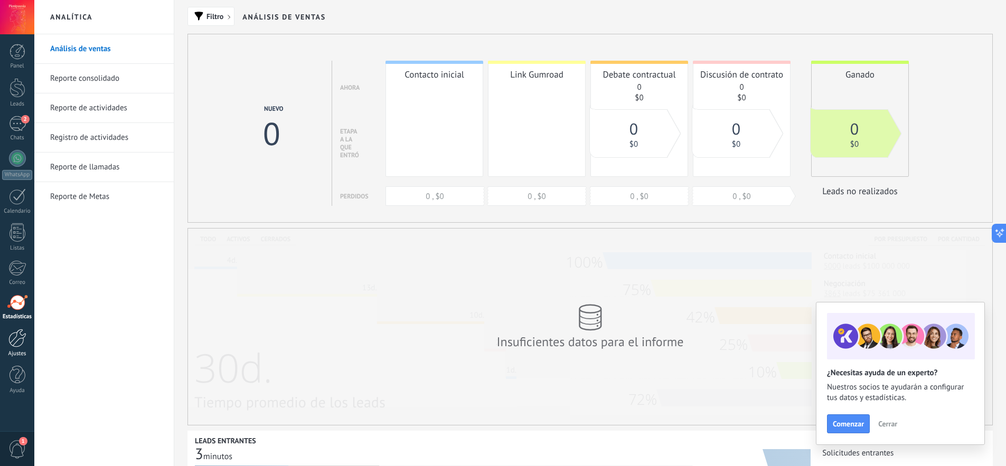
click at [17, 348] on link "Ajustes" at bounding box center [17, 343] width 34 height 29
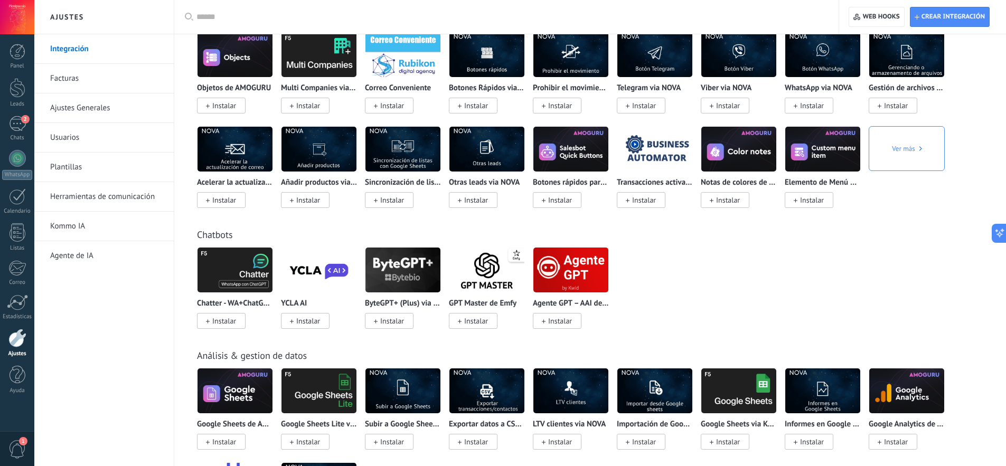
scroll to position [1863, 0]
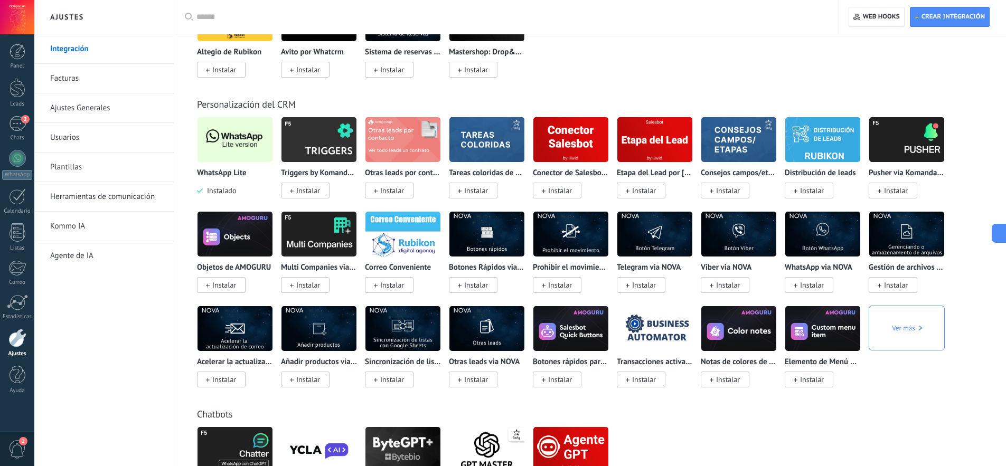
click at [240, 144] on img at bounding box center [235, 139] width 75 height 51
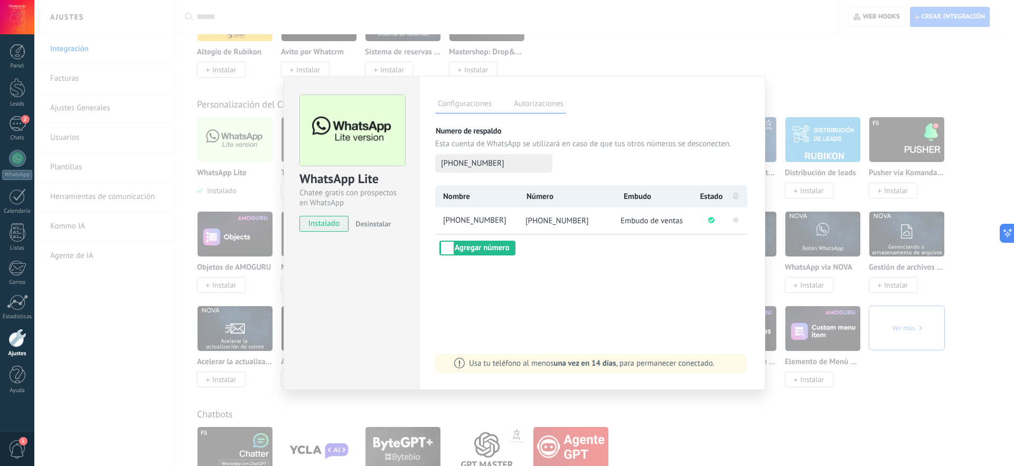
click at [711, 409] on div "WhatsApp Lite Chatee gratis con prospectos en WhatsApp instalado Desinstalar Co…" at bounding box center [524, 233] width 980 height 466
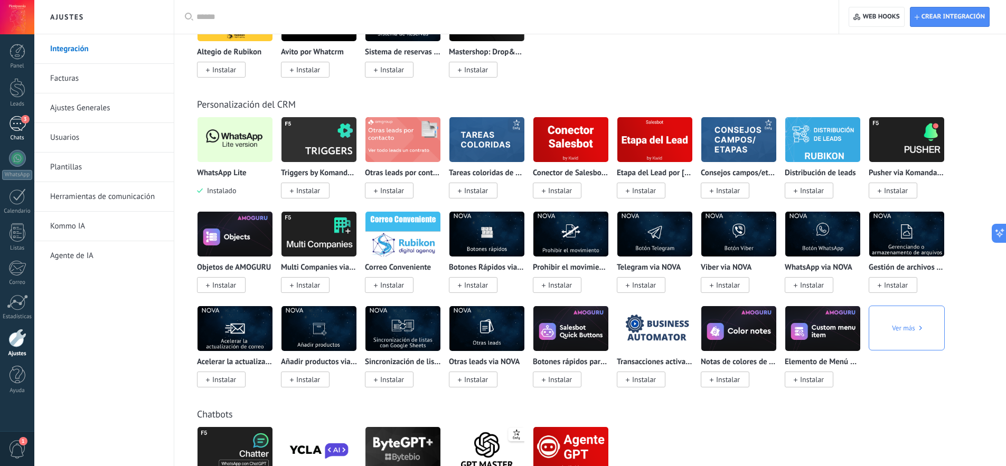
click at [25, 125] on div "3" at bounding box center [17, 123] width 17 height 15
